Goal: Task Accomplishment & Management: Complete application form

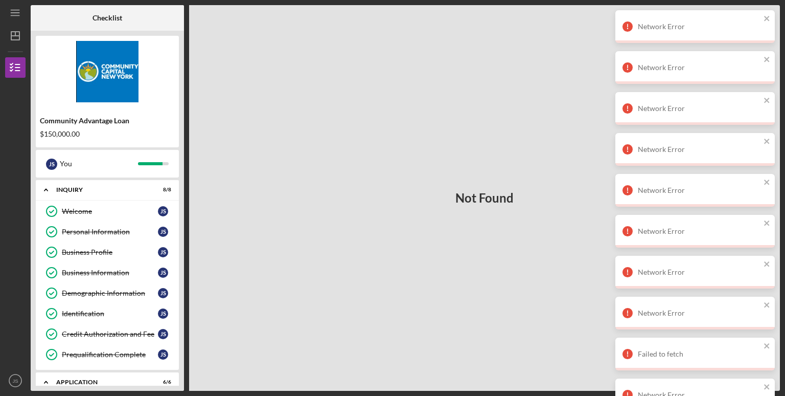
scroll to position [430, 0]
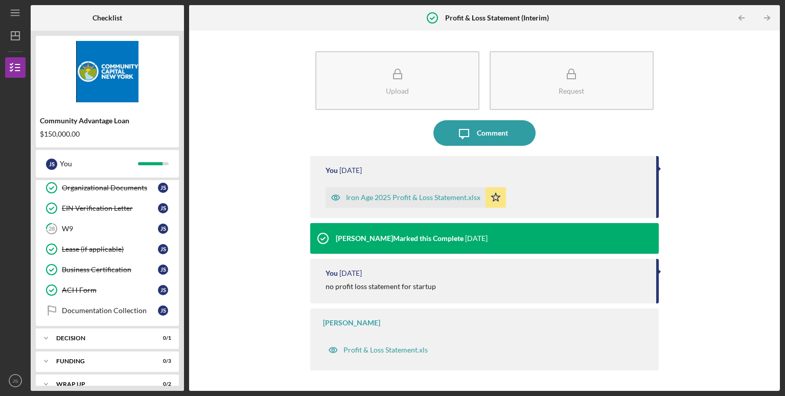
scroll to position [345, 0]
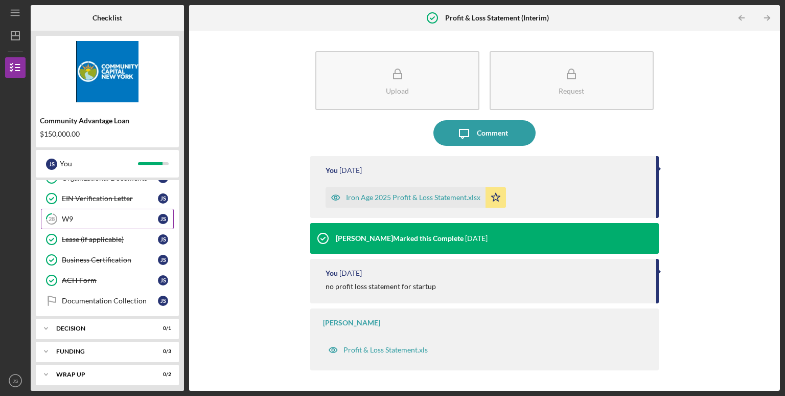
click at [94, 218] on div "W9" at bounding box center [110, 219] width 96 height 8
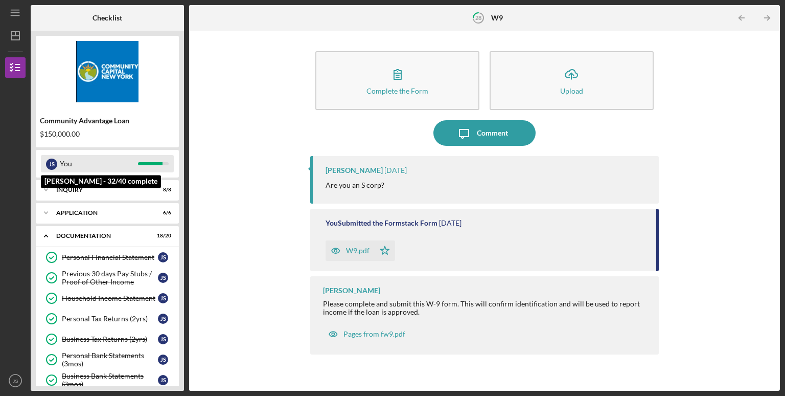
click at [86, 163] on div "You" at bounding box center [99, 163] width 78 height 17
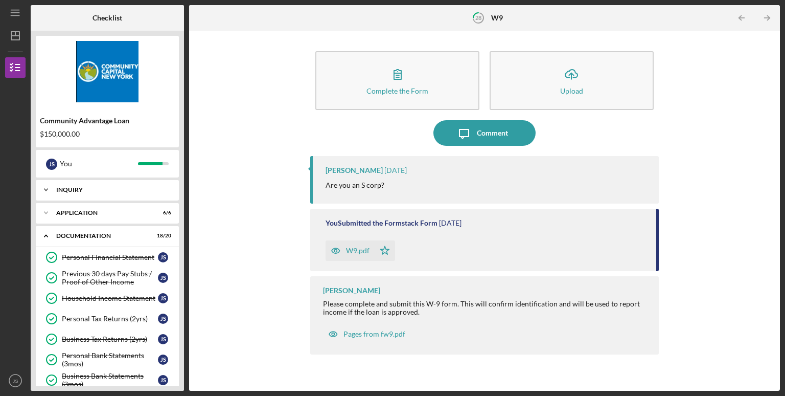
click at [91, 182] on div "Icon/Expander Inquiry 8 / 8" at bounding box center [107, 189] width 143 height 20
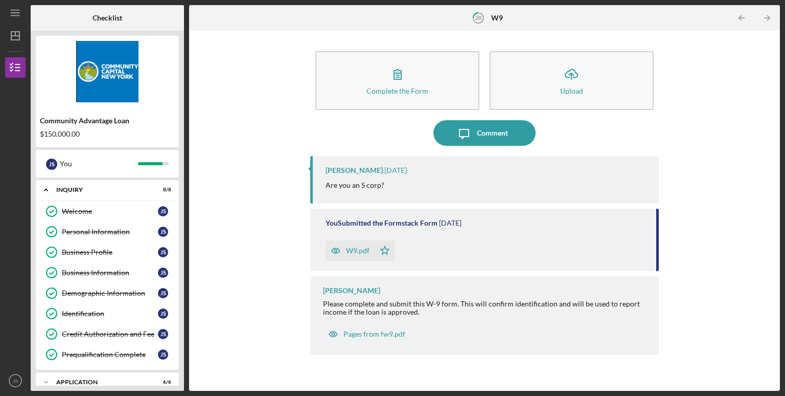
click at [208, 145] on div "Complete the Form Form Icon/Upload Upload Icon/Message Comment [PERSON_NAME] [D…" at bounding box center [484, 211] width 581 height 350
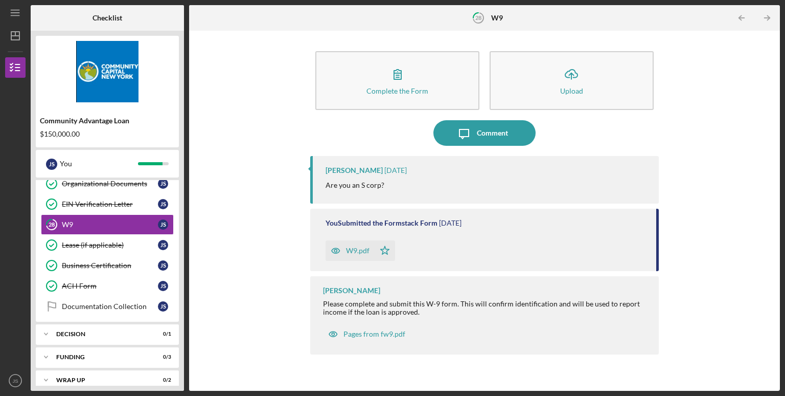
scroll to position [513, 0]
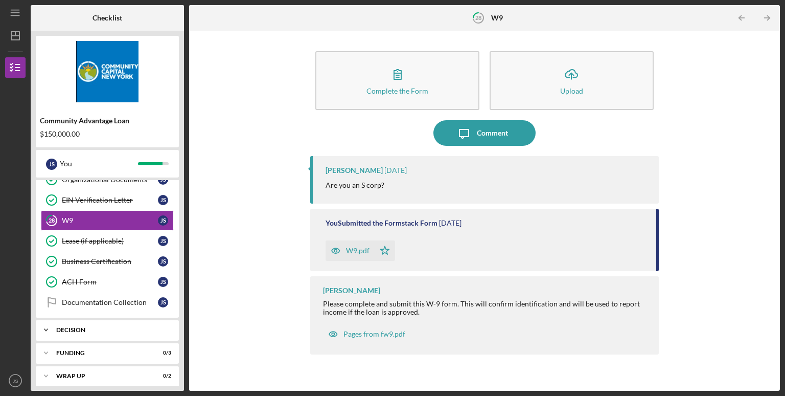
click at [99, 319] on div "Icon/Expander Decision 0 / 1" at bounding box center [107, 329] width 143 height 20
click at [102, 349] on link "Decision Decision J S" at bounding box center [107, 351] width 133 height 20
